Goal: Task Accomplishment & Management: Manage account settings

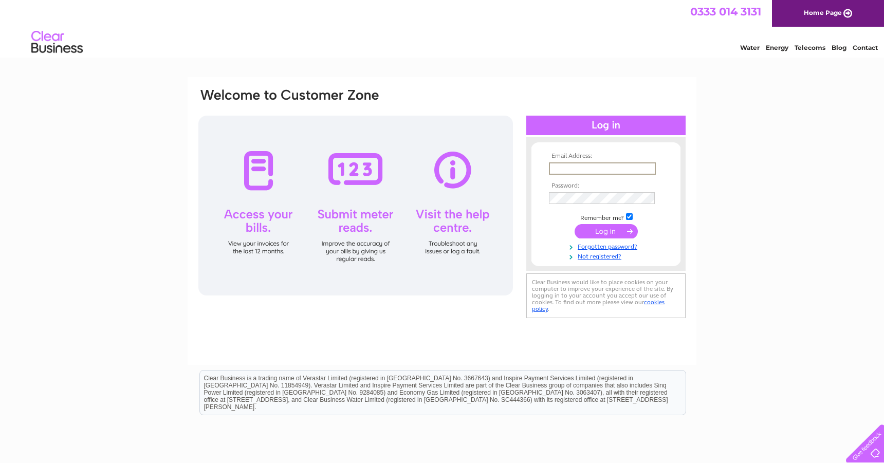
type input "Info@alexanderdecorators.com"
click at [606, 234] on input "submit" at bounding box center [606, 230] width 63 height 14
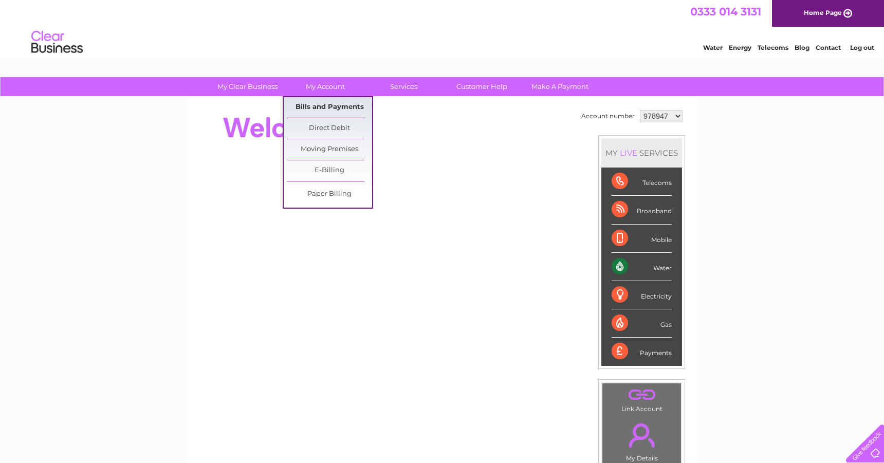
click at [323, 107] on link "Bills and Payments" at bounding box center [329, 107] width 85 height 21
click at [305, 101] on link "Bills and Payments" at bounding box center [329, 107] width 85 height 21
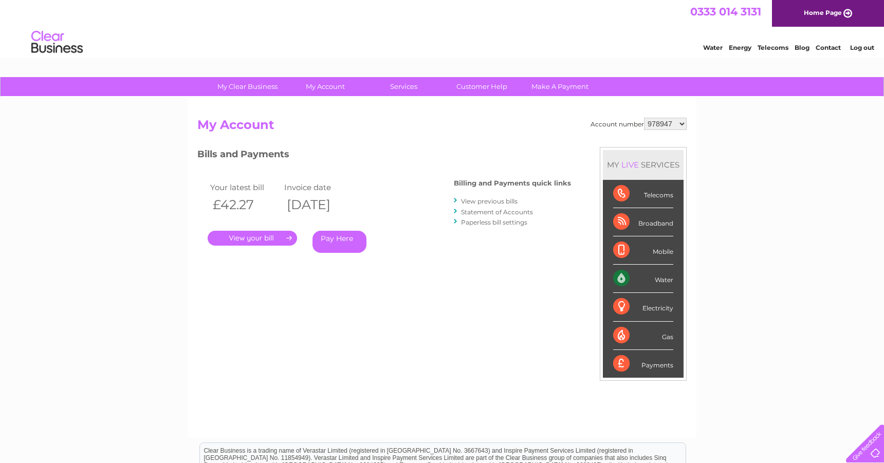
click at [250, 235] on link "." at bounding box center [252, 238] width 89 height 15
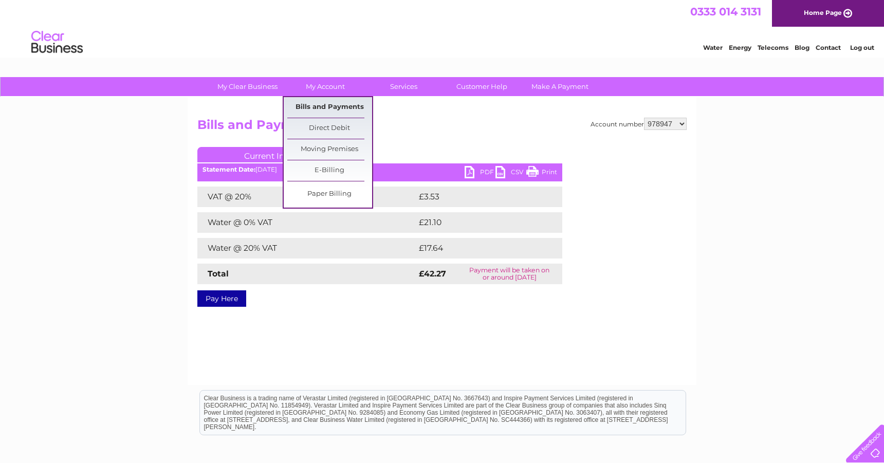
click at [307, 111] on link "Bills and Payments" at bounding box center [329, 107] width 85 height 21
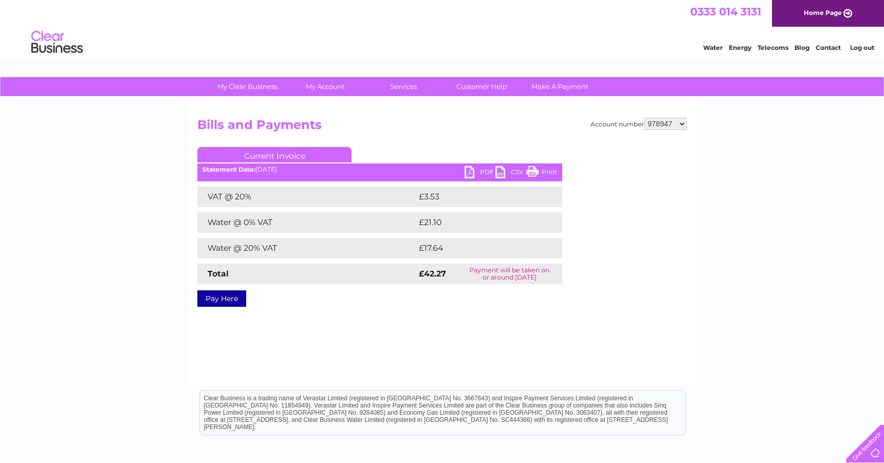
click at [407, 354] on div "Account number 978947 1116467 1116468 1116469 Bills and Payments Current Invoic…" at bounding box center [442, 241] width 509 height 288
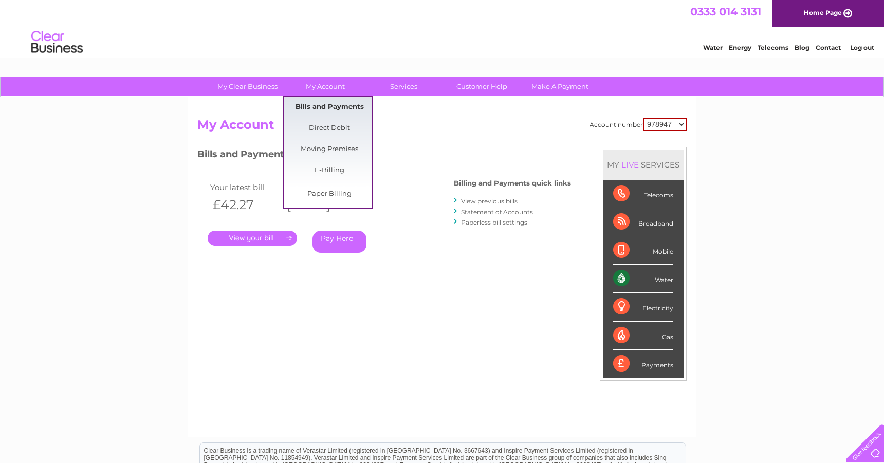
click at [307, 108] on link "Bills and Payments" at bounding box center [329, 107] width 85 height 21
click at [262, 242] on link "." at bounding box center [252, 238] width 89 height 15
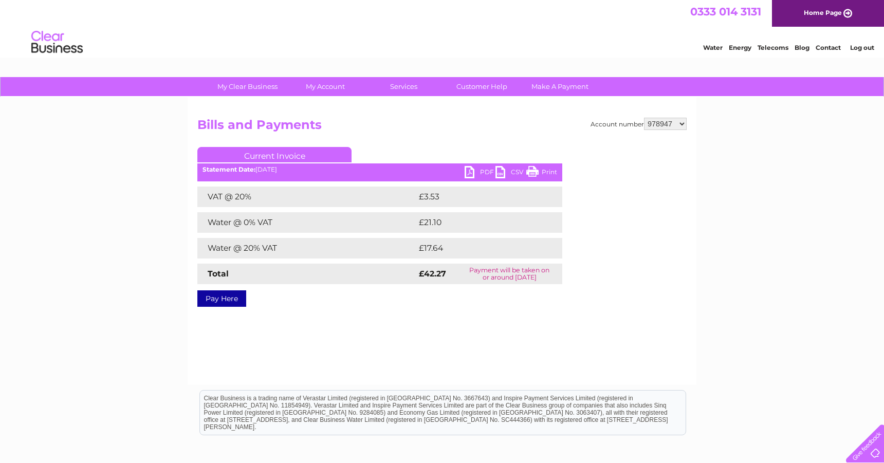
click at [478, 178] on link "PDF" at bounding box center [480, 173] width 31 height 15
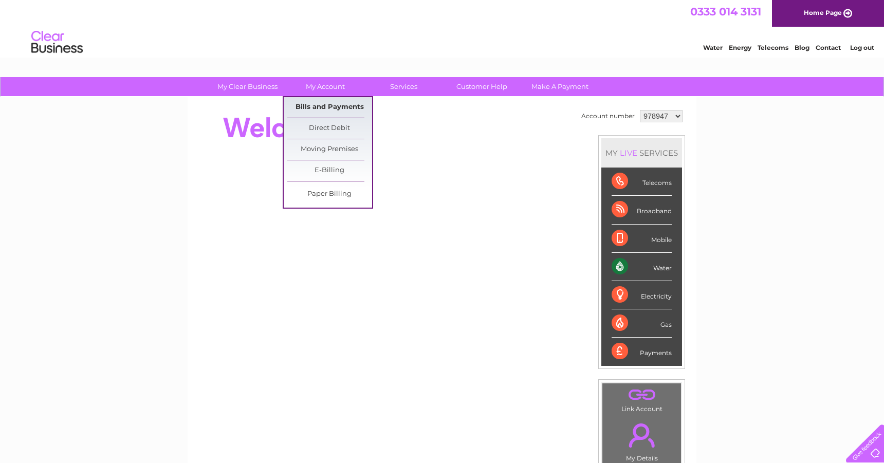
click at [311, 103] on link "Bills and Payments" at bounding box center [329, 107] width 85 height 21
click at [308, 104] on link "Bills and Payments" at bounding box center [329, 107] width 85 height 21
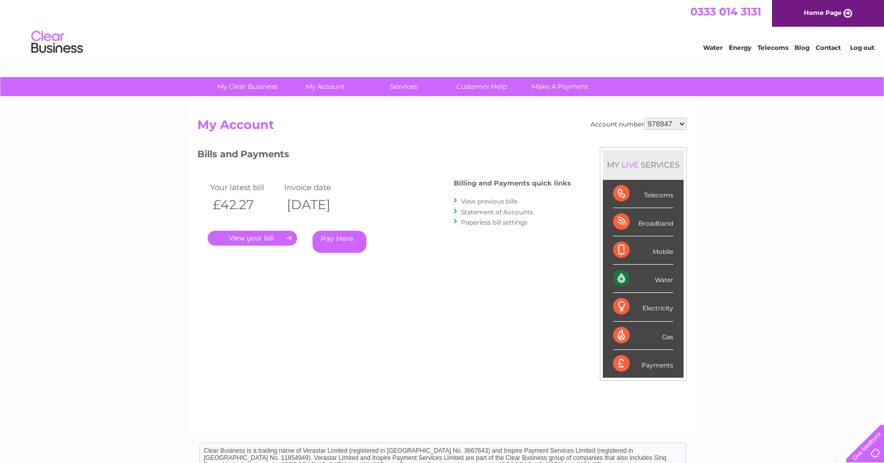
click at [352, 205] on th "09/10/2025" at bounding box center [319, 204] width 74 height 21
click at [663, 310] on div "Electricity" at bounding box center [643, 307] width 60 height 28
click at [633, 306] on div "Electricity" at bounding box center [643, 307] width 60 height 28
click at [626, 303] on div "Electricity" at bounding box center [643, 307] width 60 height 28
click at [652, 312] on div "Electricity" at bounding box center [643, 307] width 60 height 28
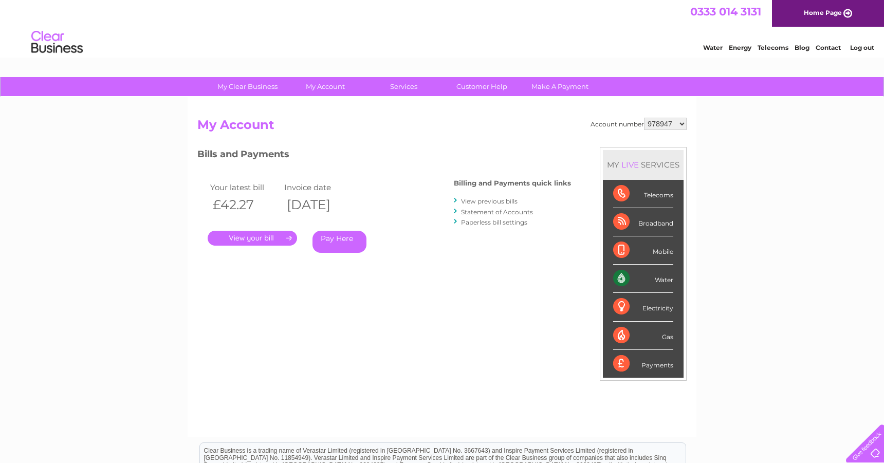
click at [652, 312] on div "Electricity" at bounding box center [643, 307] width 60 height 28
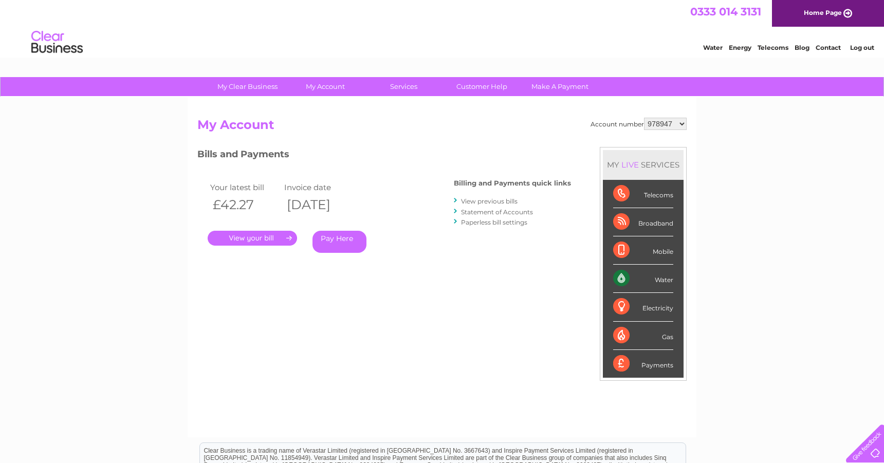
click at [471, 198] on link "View previous bills" at bounding box center [489, 201] width 57 height 8
